Goal: Task Accomplishment & Management: Complete application form

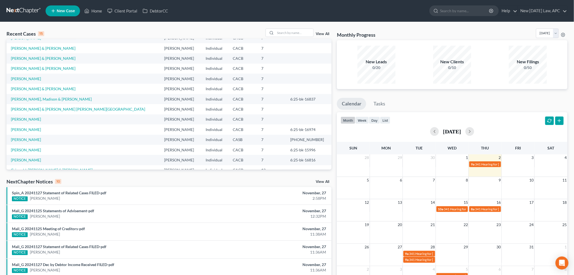
scroll to position [7, 0]
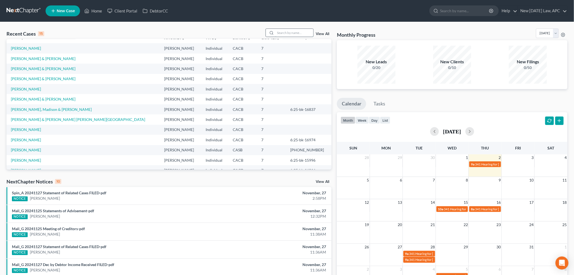
click at [299, 32] on input "search" at bounding box center [294, 33] width 38 height 8
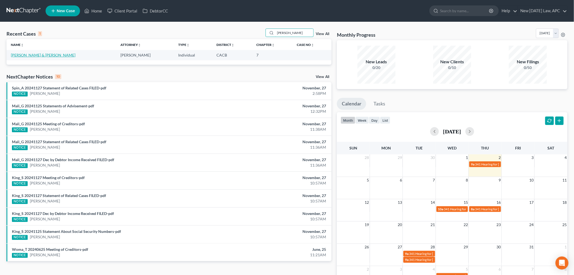
type input "[PERSON_NAME]"
click at [30, 54] on link "[PERSON_NAME] & [PERSON_NAME]" at bounding box center [43, 55] width 65 height 5
select select "4"
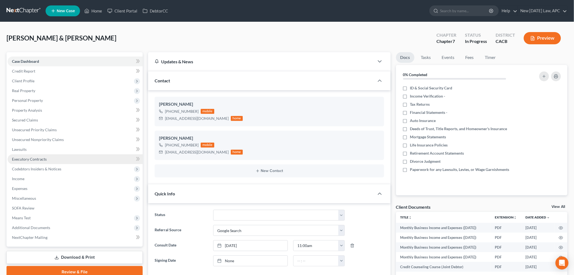
scroll to position [1772, 0]
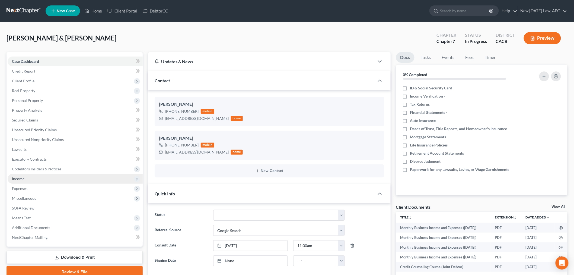
click at [28, 177] on span "Income" at bounding box center [75, 179] width 135 height 10
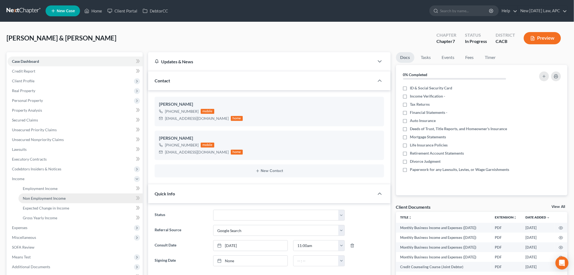
click at [45, 197] on span "Non Employment Income" at bounding box center [44, 198] width 43 height 5
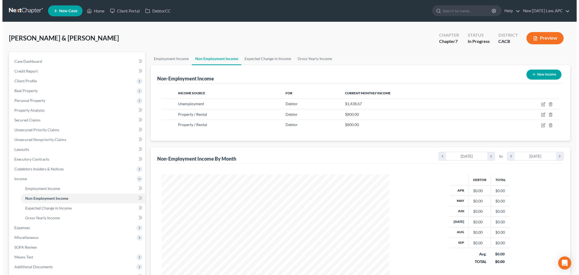
scroll to position [113, 238]
click at [534, 72] on button "New Income" at bounding box center [541, 74] width 35 height 10
select select "0"
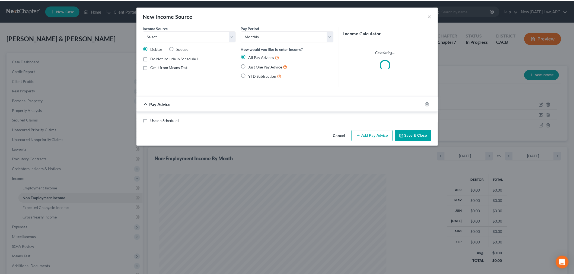
scroll to position [115, 240]
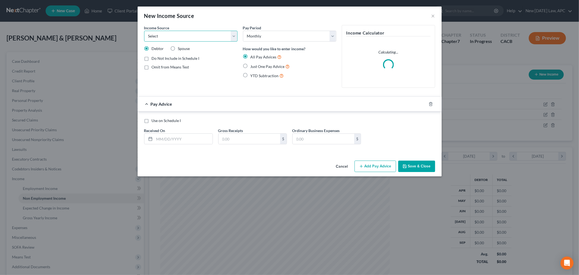
click at [173, 37] on select "Select Unemployment Disability (from employer) Pension Retirement Social Securi…" at bounding box center [190, 36] width 93 height 11
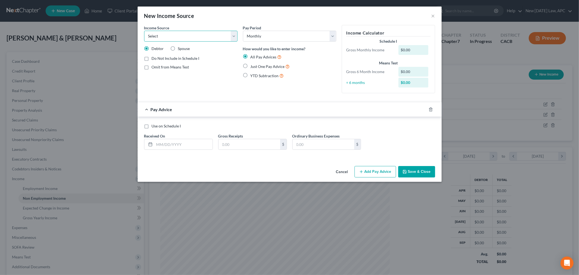
select select "4"
click at [144, 31] on select "Select Unemployment Disability (from employer) Pension Retirement Social Securi…" at bounding box center [190, 36] width 93 height 11
click at [434, 17] on button "×" at bounding box center [433, 15] width 4 height 7
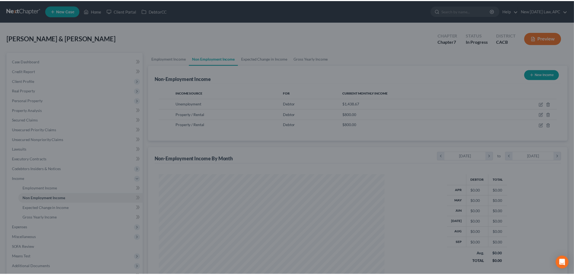
scroll to position [271264, 271139]
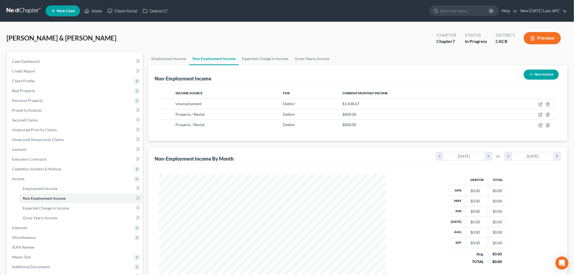
click at [310, 32] on div "[PERSON_NAME] & [PERSON_NAME] Upgraded Chapter Chapter 7 Status In Progress Dis…" at bounding box center [287, 40] width 561 height 24
click at [159, 45] on div "[PERSON_NAME] & [PERSON_NAME] Upgraded Chapter Chapter 7 Status In Progress Dis…" at bounding box center [287, 40] width 561 height 24
